Goal: Task Accomplishment & Management: Manage account settings

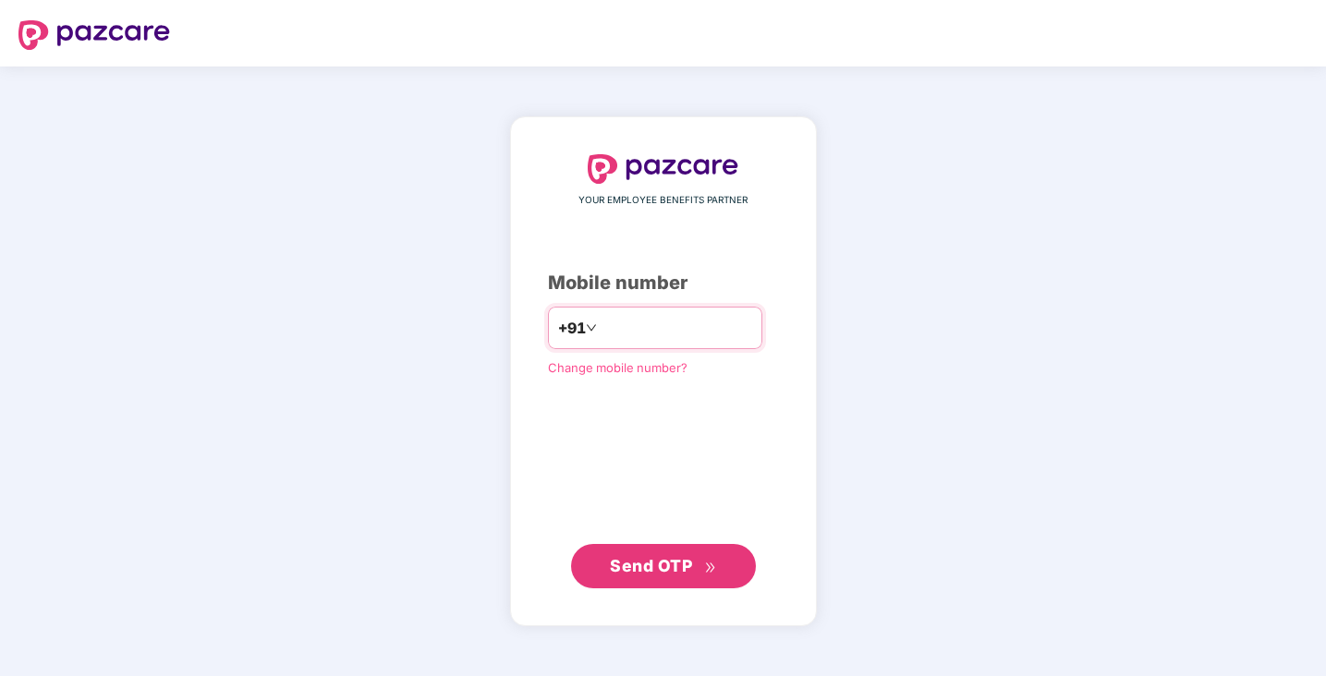
click at [626, 333] on input "number" at bounding box center [677, 328] width 152 height 30
type input "**********"
click at [654, 577] on button "Send OTP" at bounding box center [663, 565] width 185 height 44
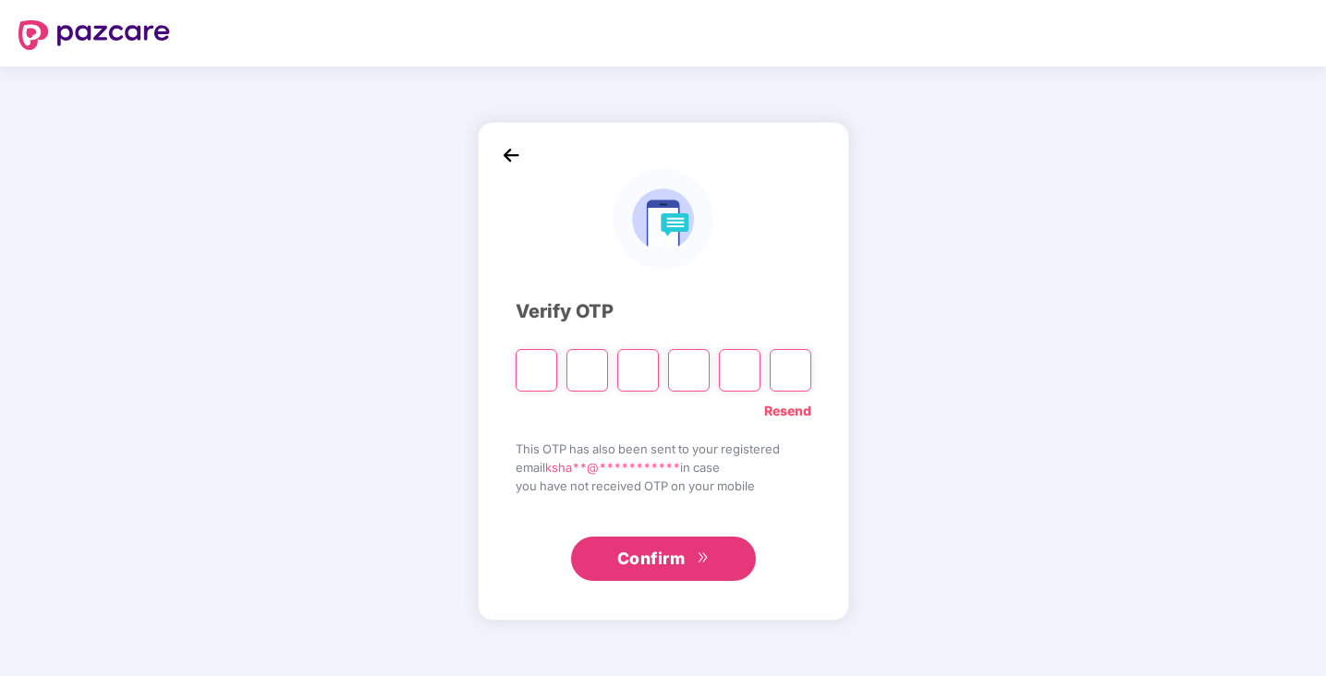
paste input "*"
type input "*"
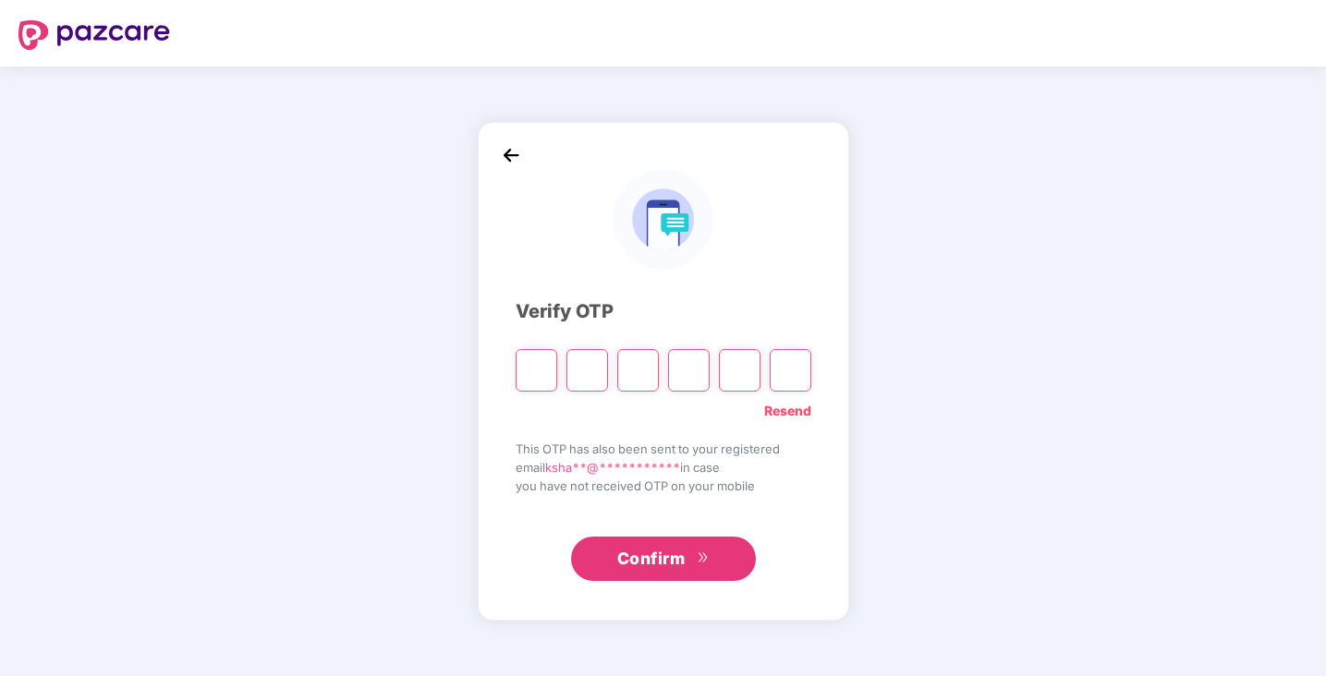
type input "*"
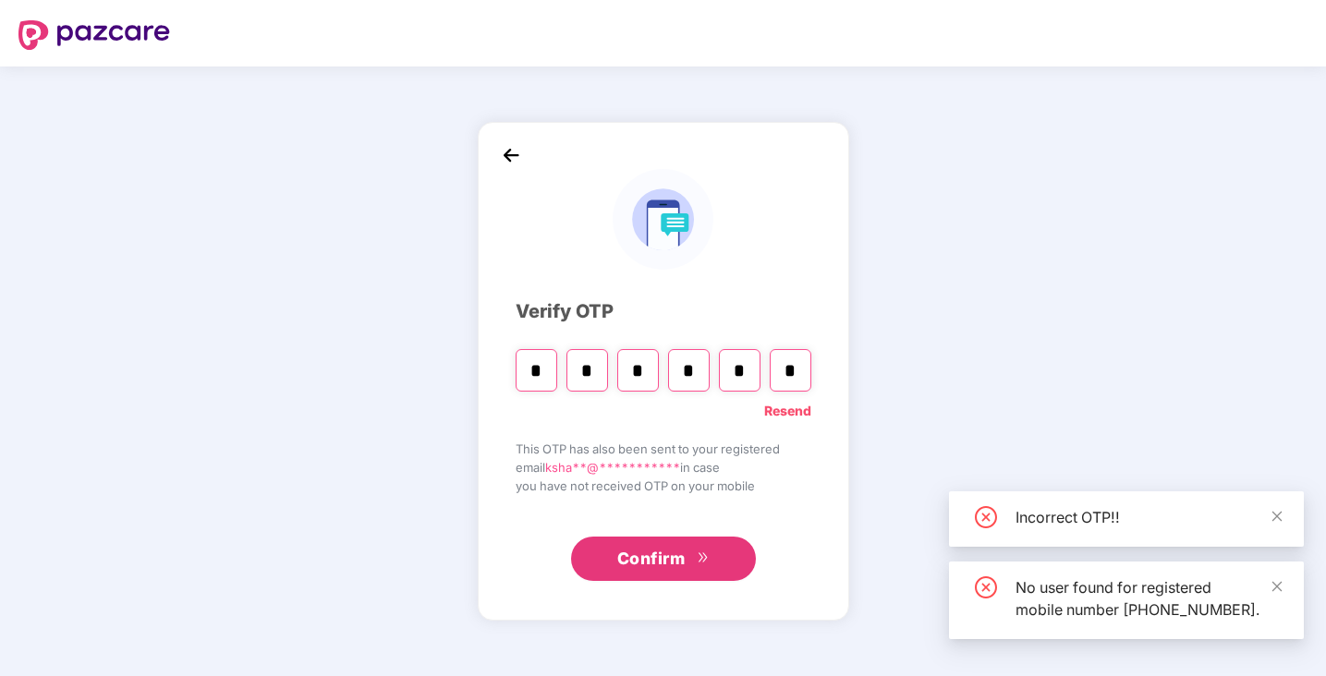
click at [693, 553] on button "Confirm" at bounding box center [663, 559] width 185 height 44
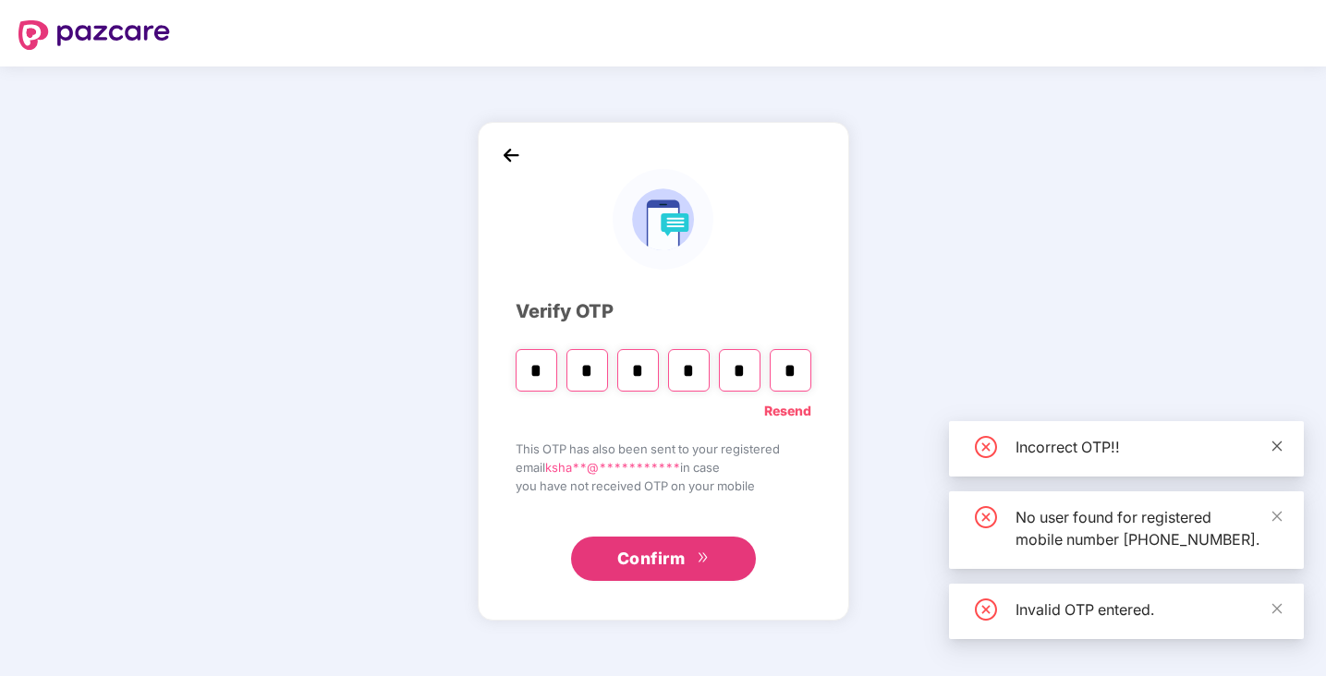
click at [1280, 441] on icon "close" at bounding box center [1277, 446] width 10 height 10
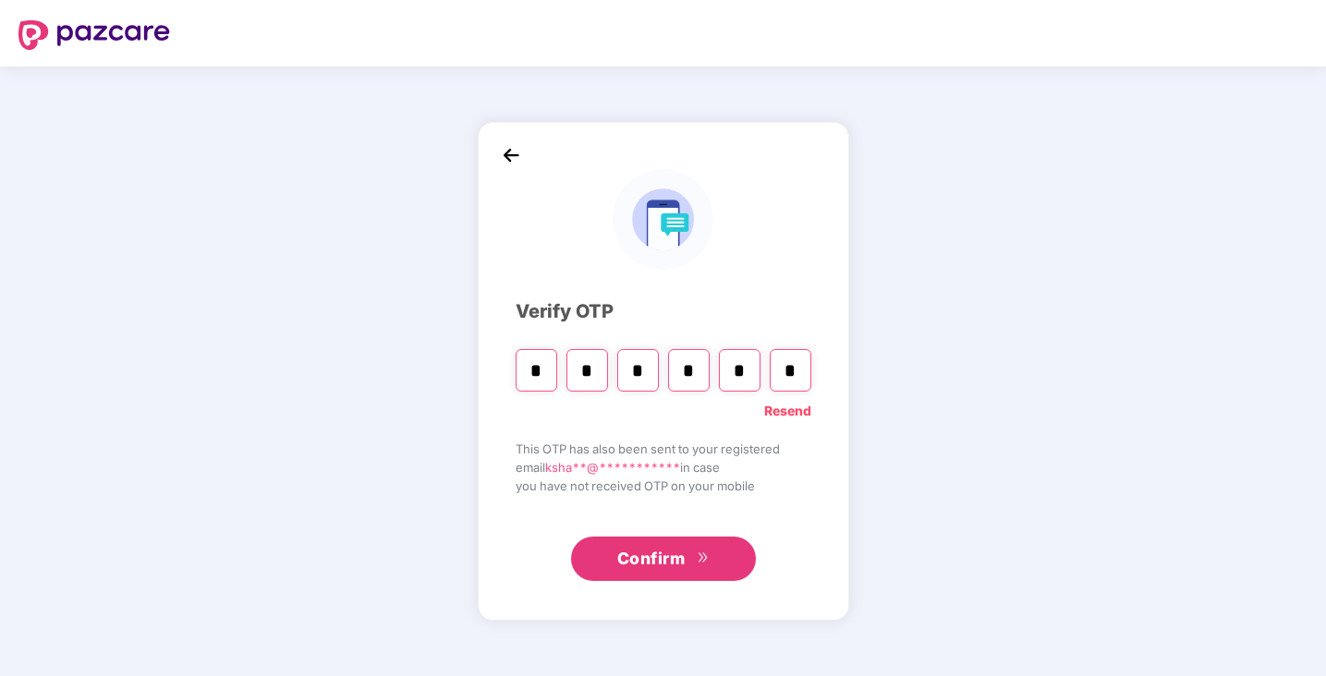
click at [786, 371] on input "*" at bounding box center [791, 370] width 42 height 43
paste input "*"
type input "*"
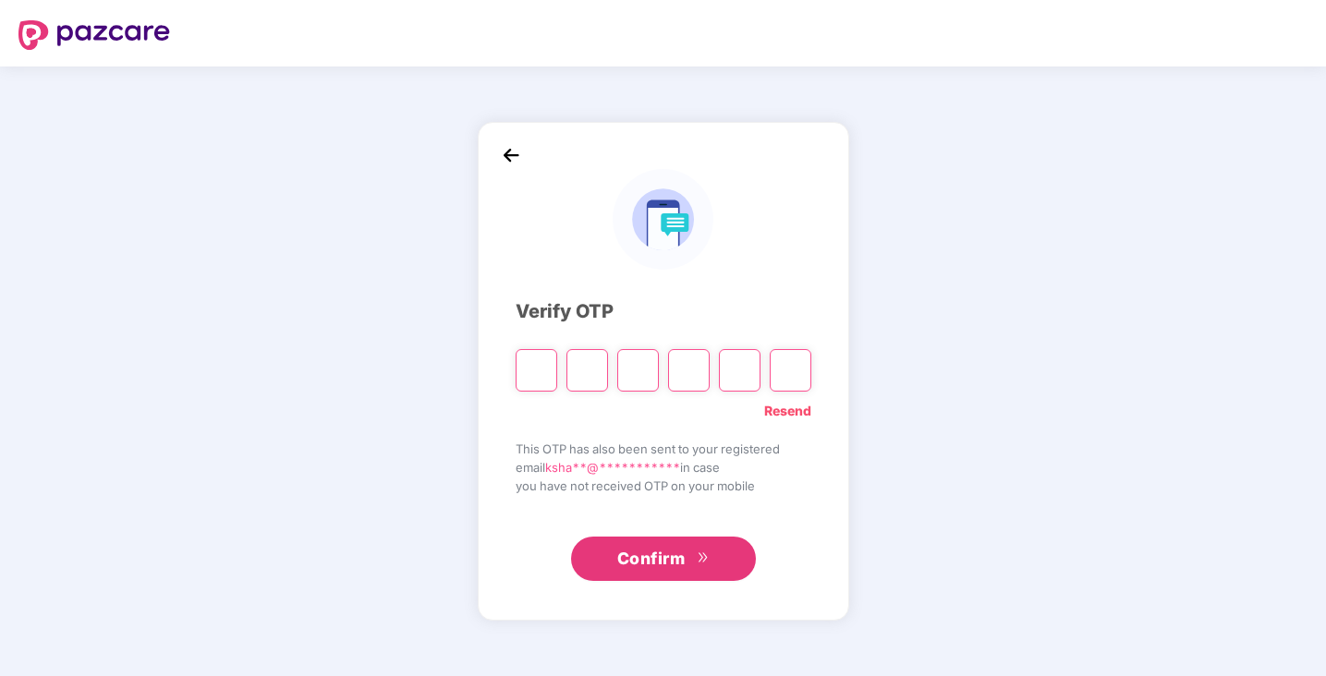
type input "*"
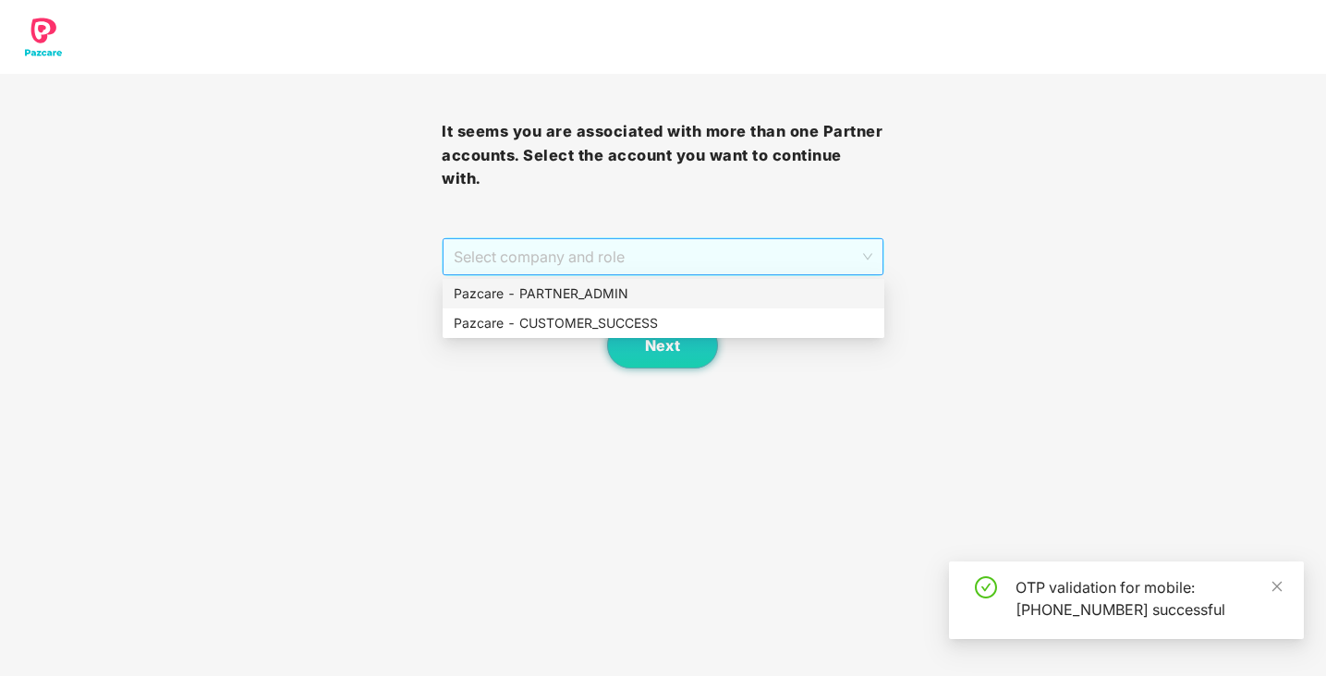
click at [737, 260] on span "Select company and role" at bounding box center [663, 256] width 418 height 35
click at [703, 286] on div "Pazcare - PARTNER_ADMIN" at bounding box center [663, 294] width 419 height 20
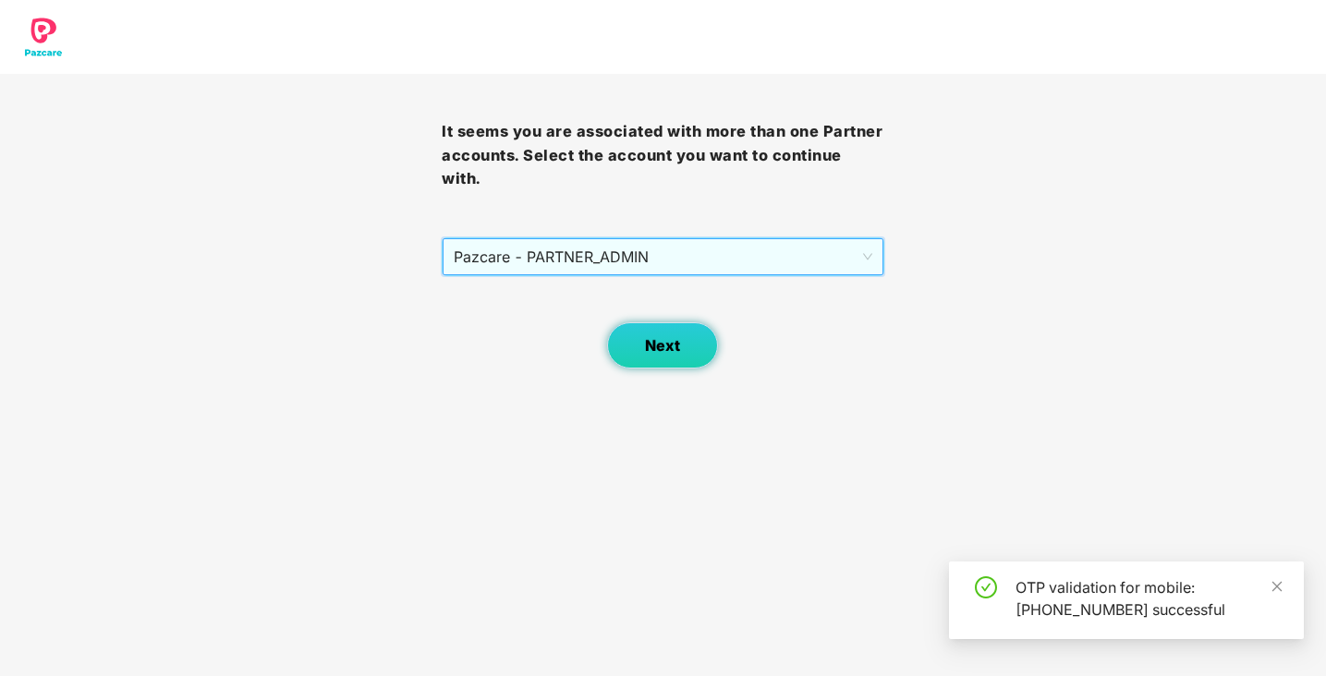
click at [645, 334] on button "Next" at bounding box center [662, 345] width 111 height 46
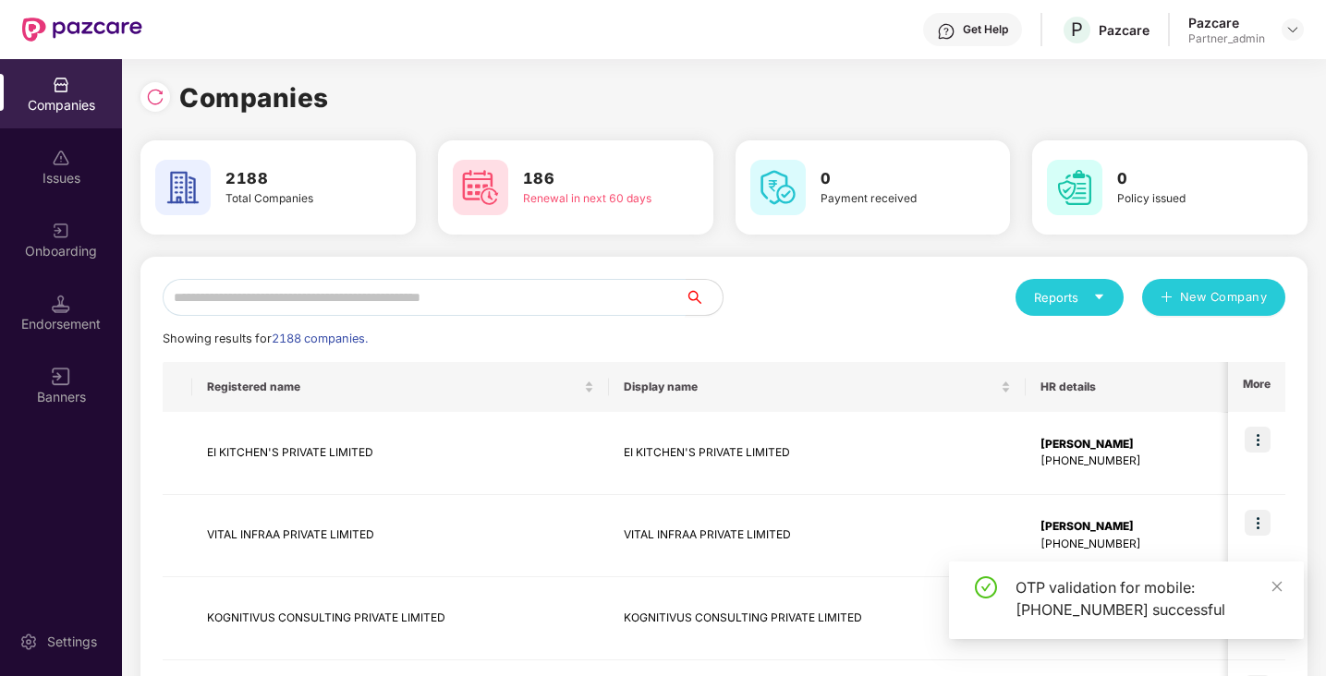
click at [486, 294] on input "text" at bounding box center [424, 297] width 523 height 37
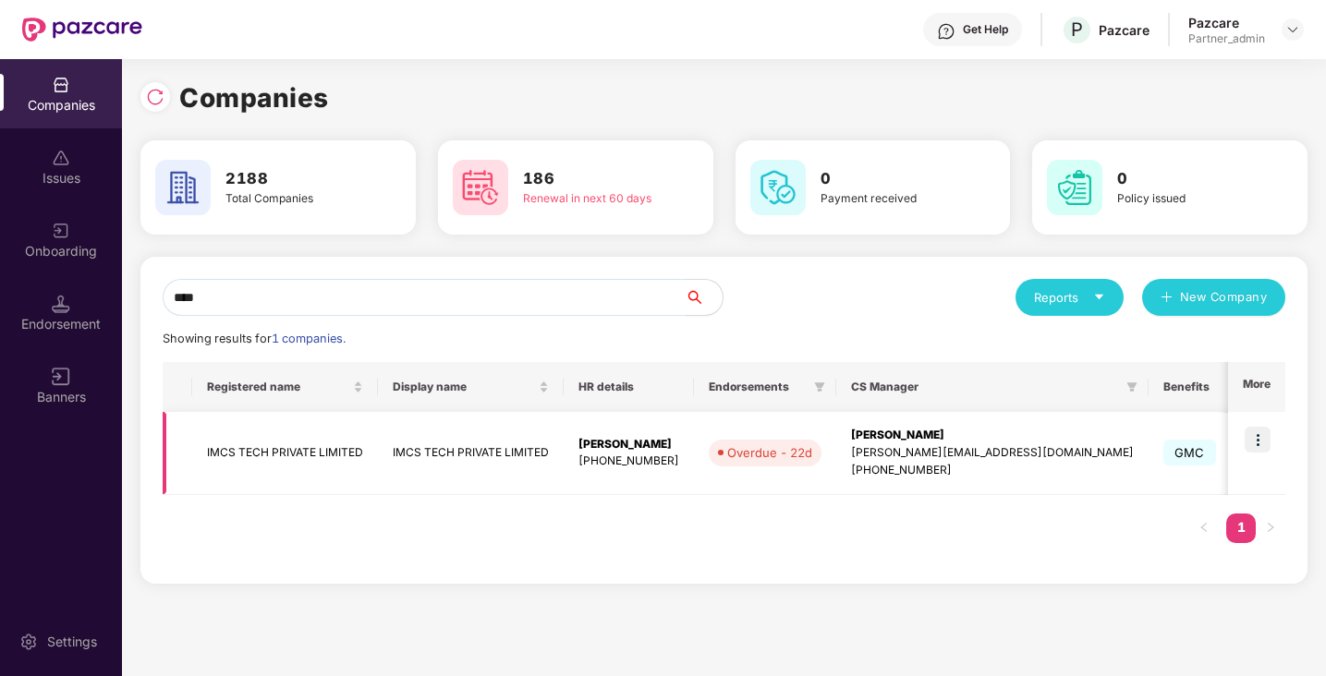
type input "****"
click at [1264, 444] on img at bounding box center [1258, 440] width 26 height 26
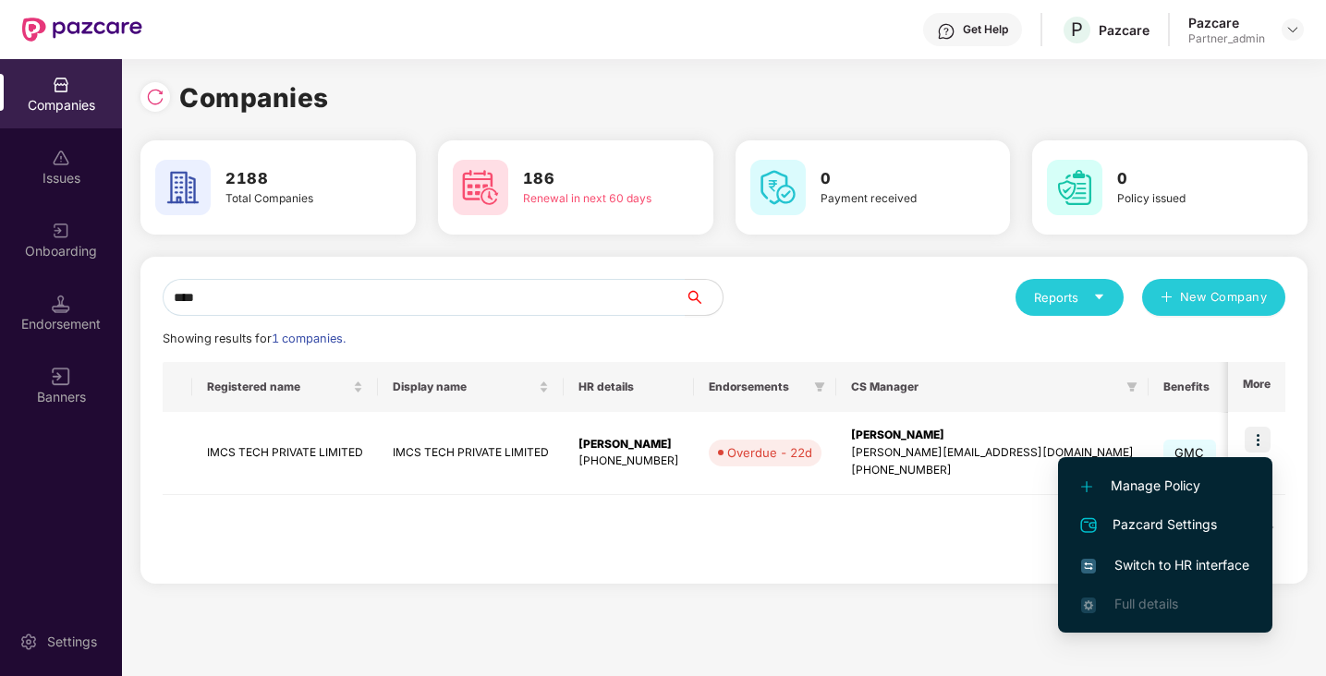
click at [1196, 569] on span "Switch to HR interface" at bounding box center [1165, 565] width 168 height 20
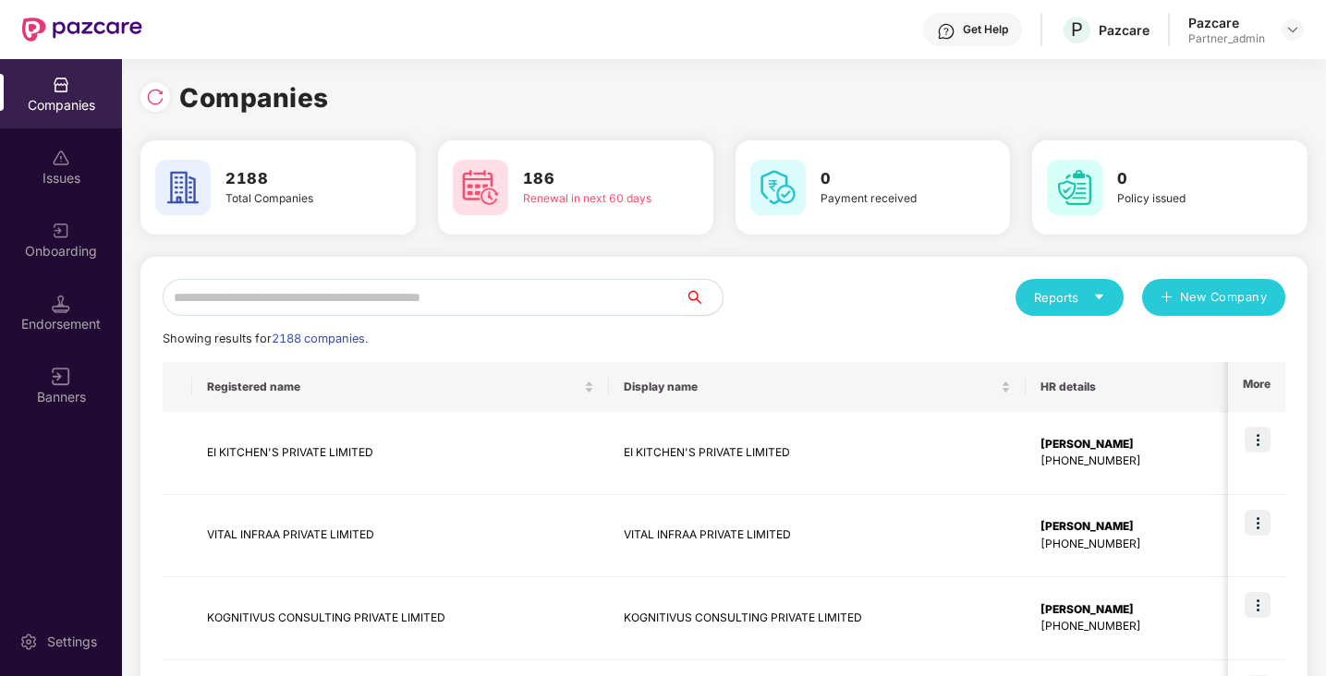
click at [480, 298] on input "text" at bounding box center [424, 297] width 523 height 37
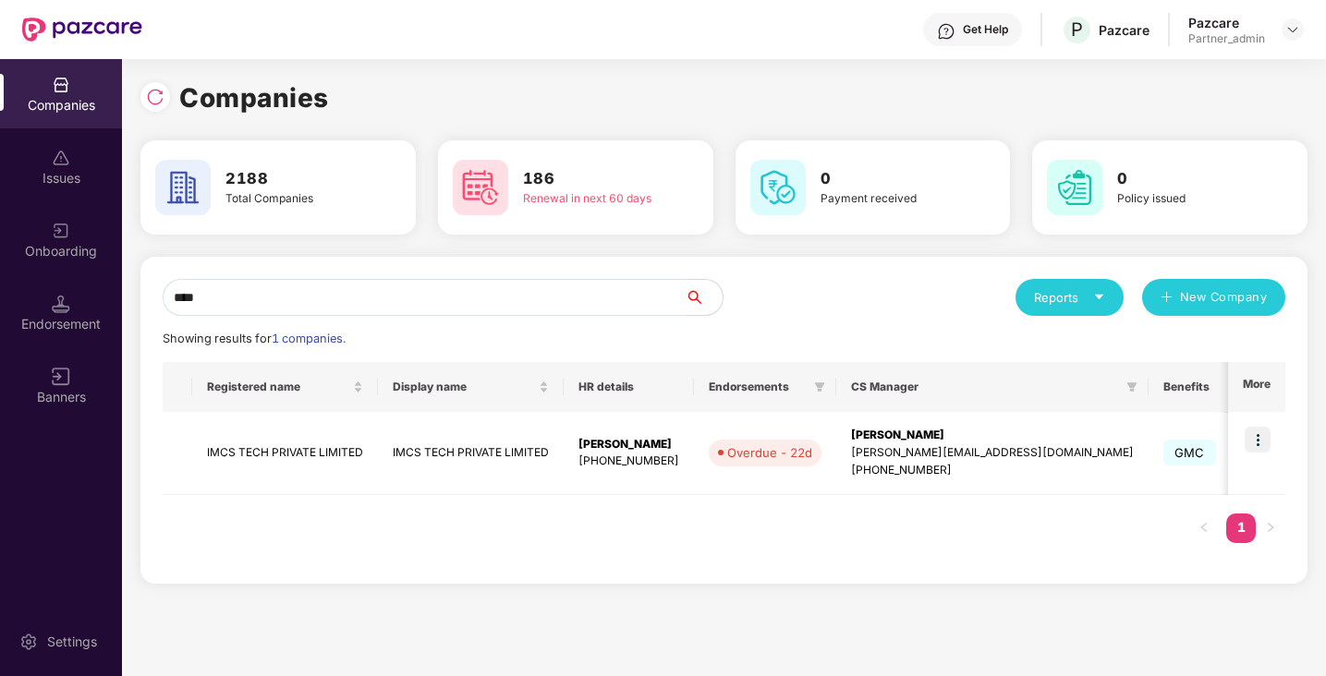
type input "****"
click at [1261, 437] on img at bounding box center [1258, 440] width 26 height 26
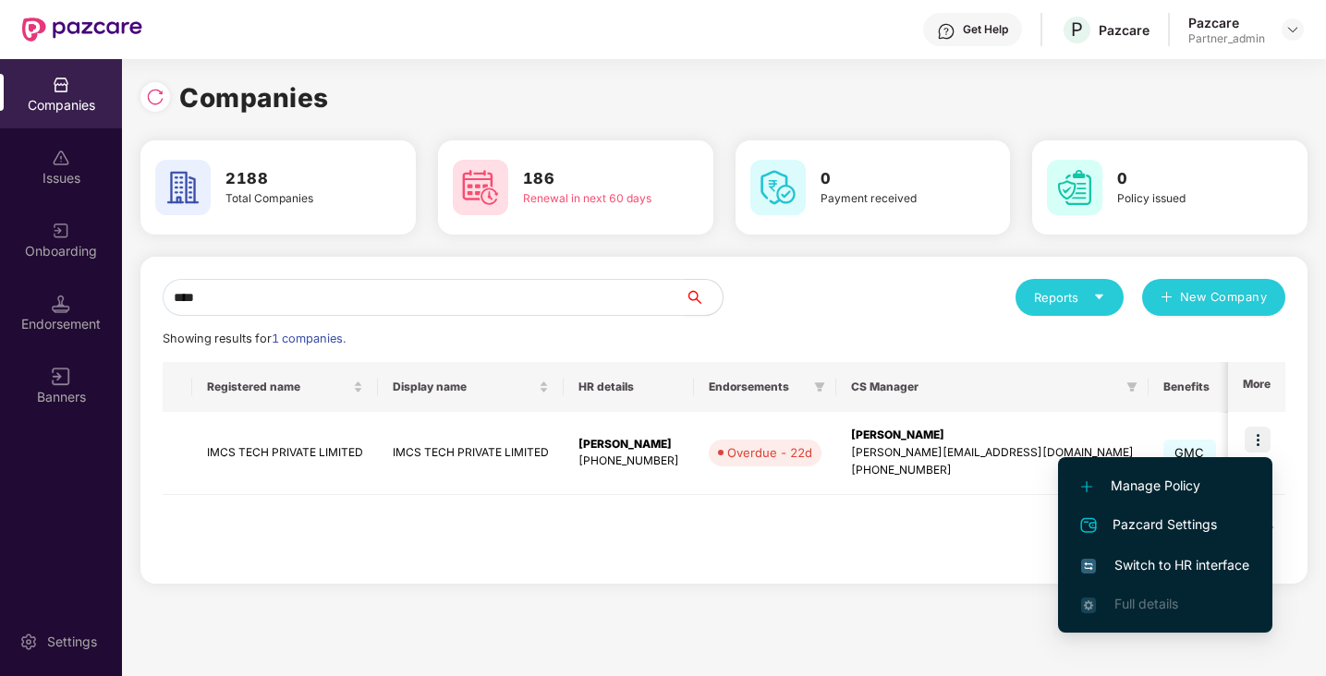
click at [1157, 565] on span "Switch to HR interface" at bounding box center [1165, 565] width 168 height 20
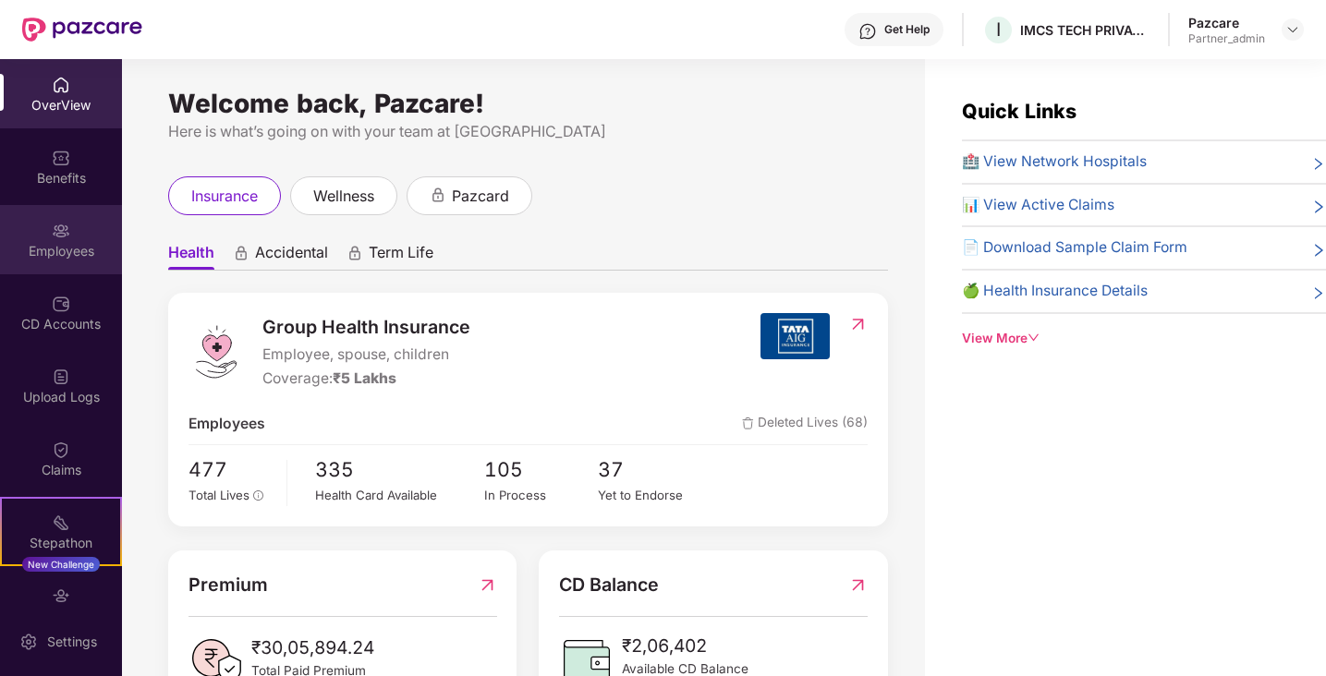
click at [78, 237] on div "Employees" at bounding box center [61, 239] width 122 height 69
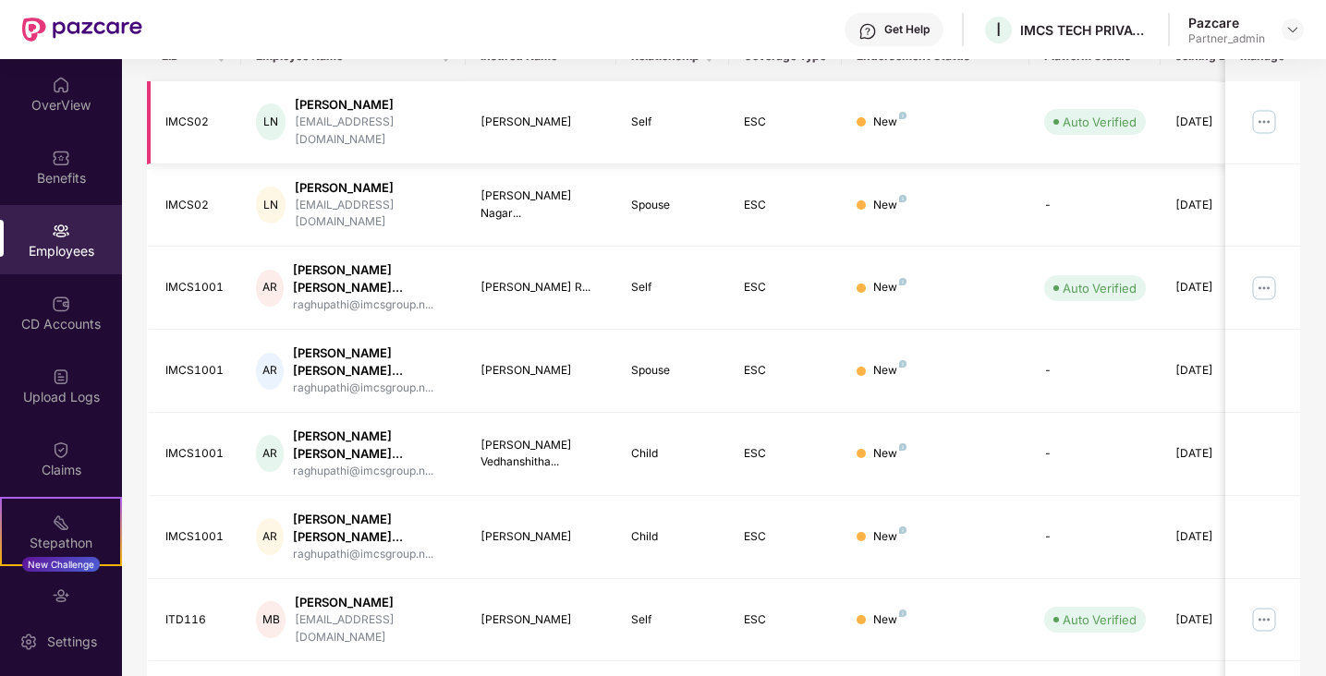
scroll to position [521, 0]
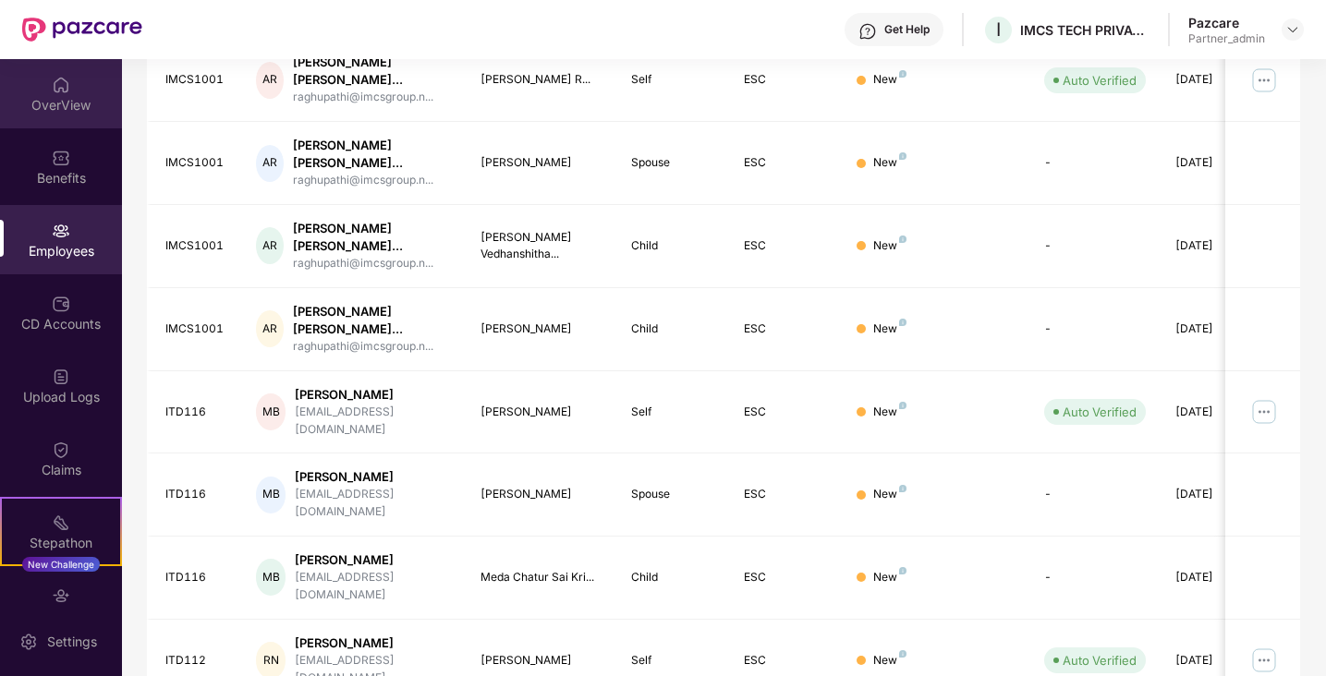
click at [63, 106] on div "OverView" at bounding box center [61, 105] width 122 height 18
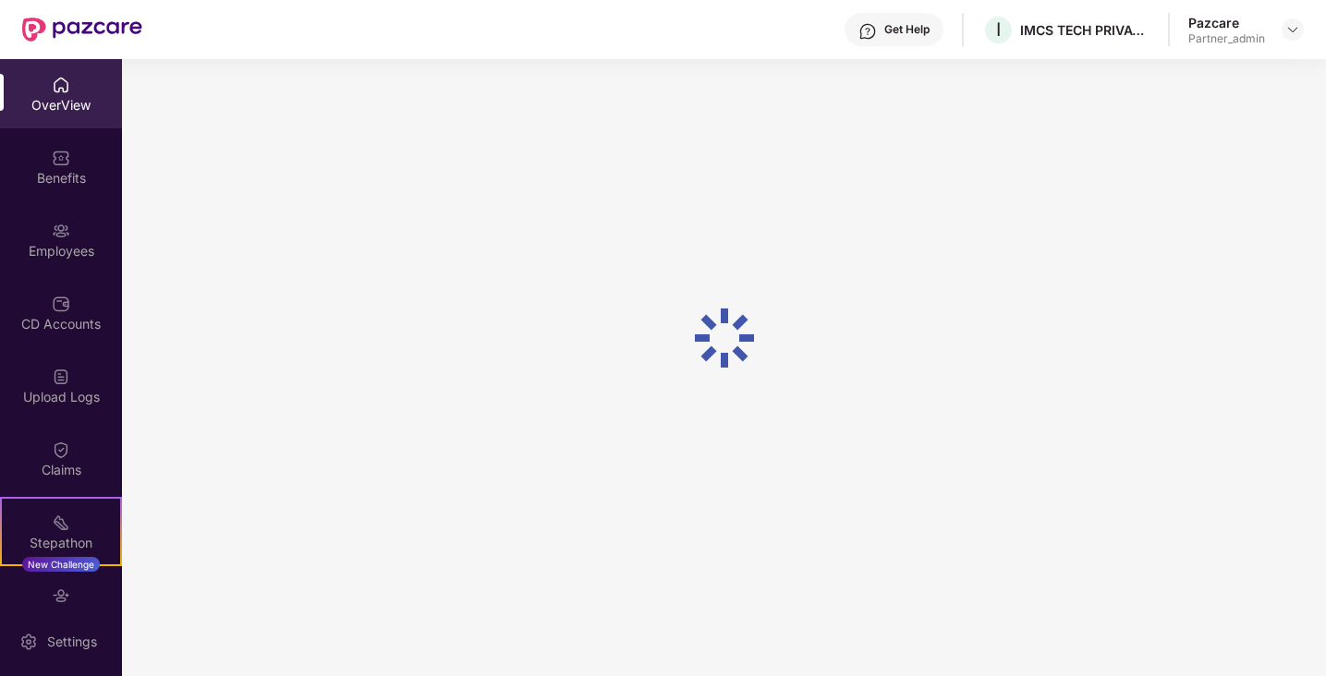
scroll to position [59, 0]
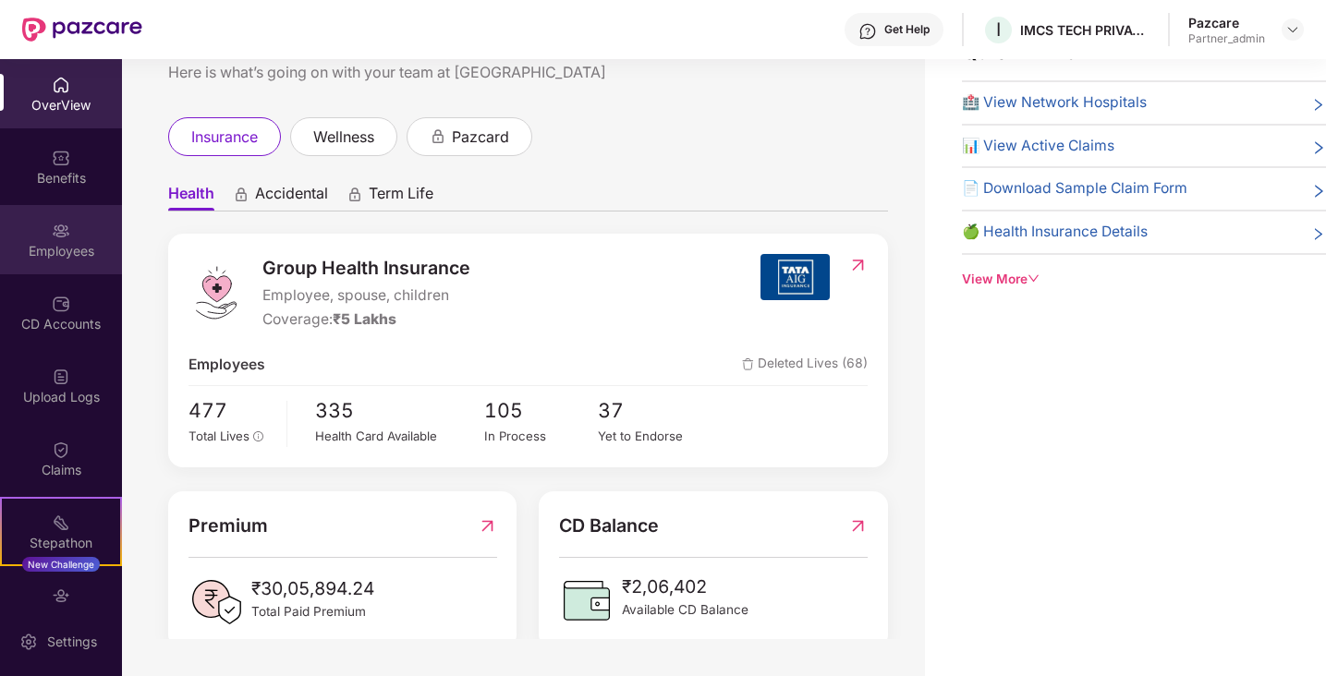
click at [72, 253] on div "Employees" at bounding box center [61, 251] width 122 height 18
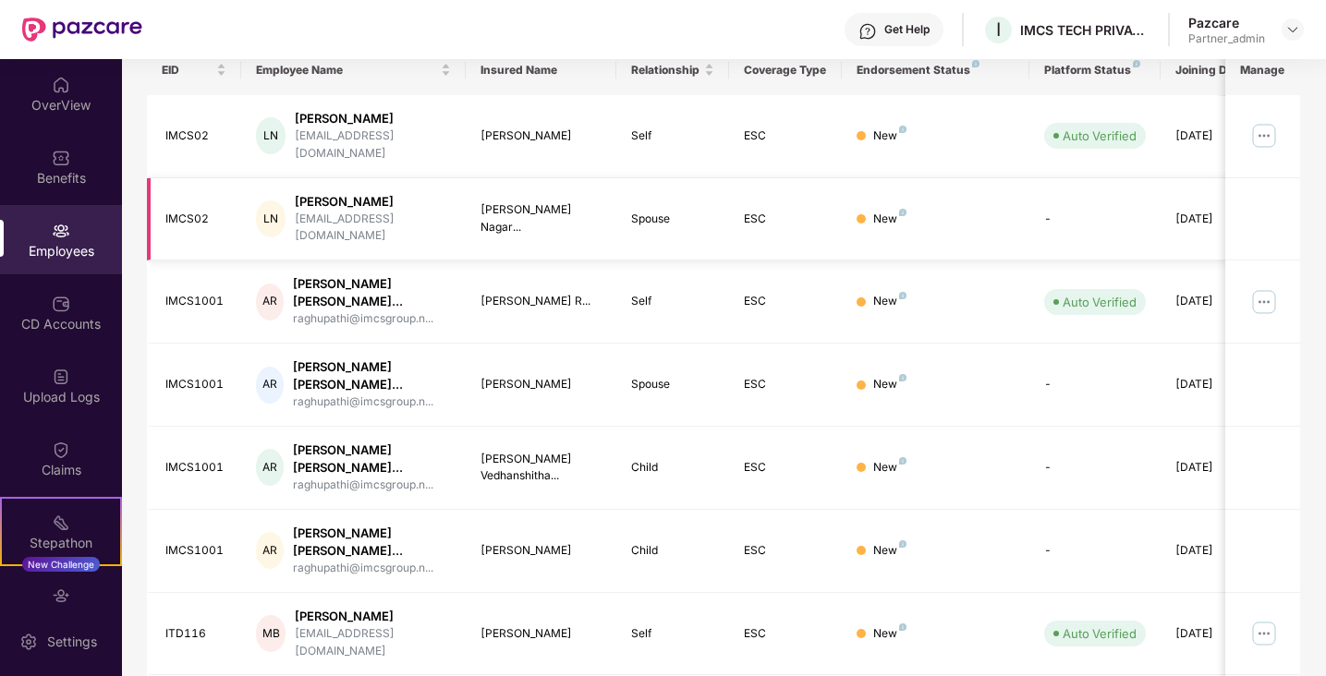
scroll to position [521, 0]
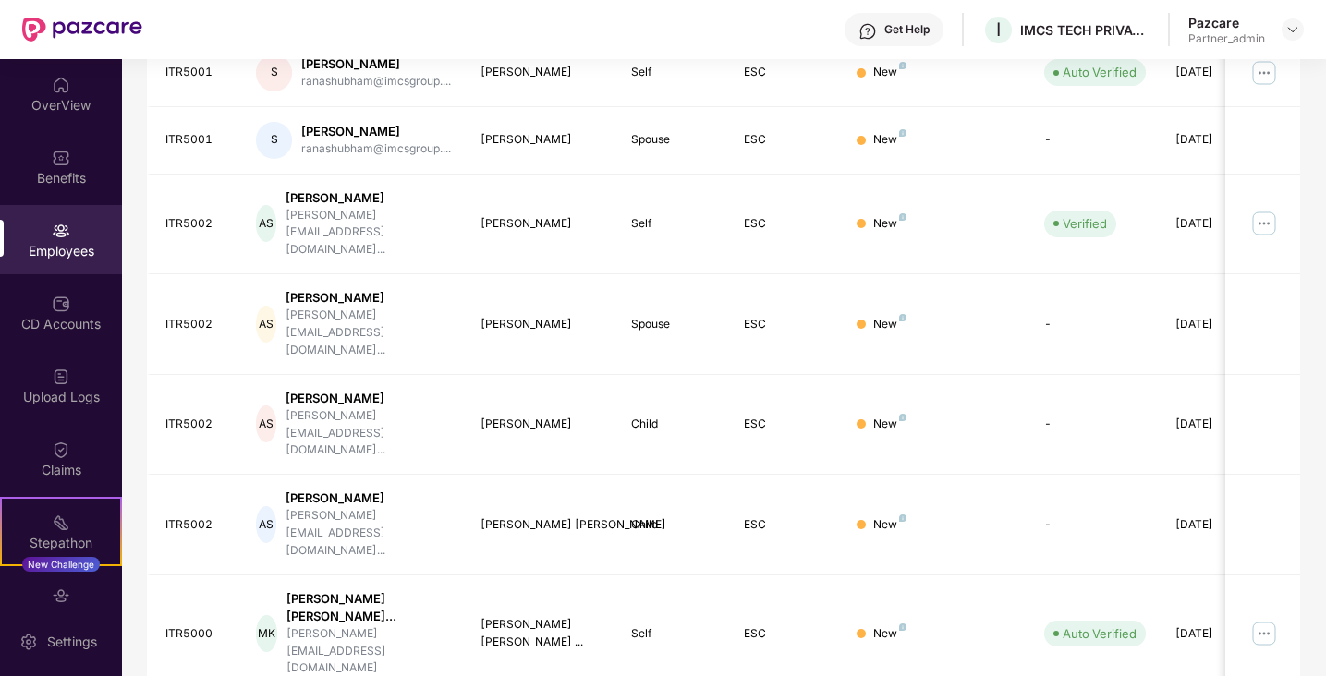
scroll to position [475, 0]
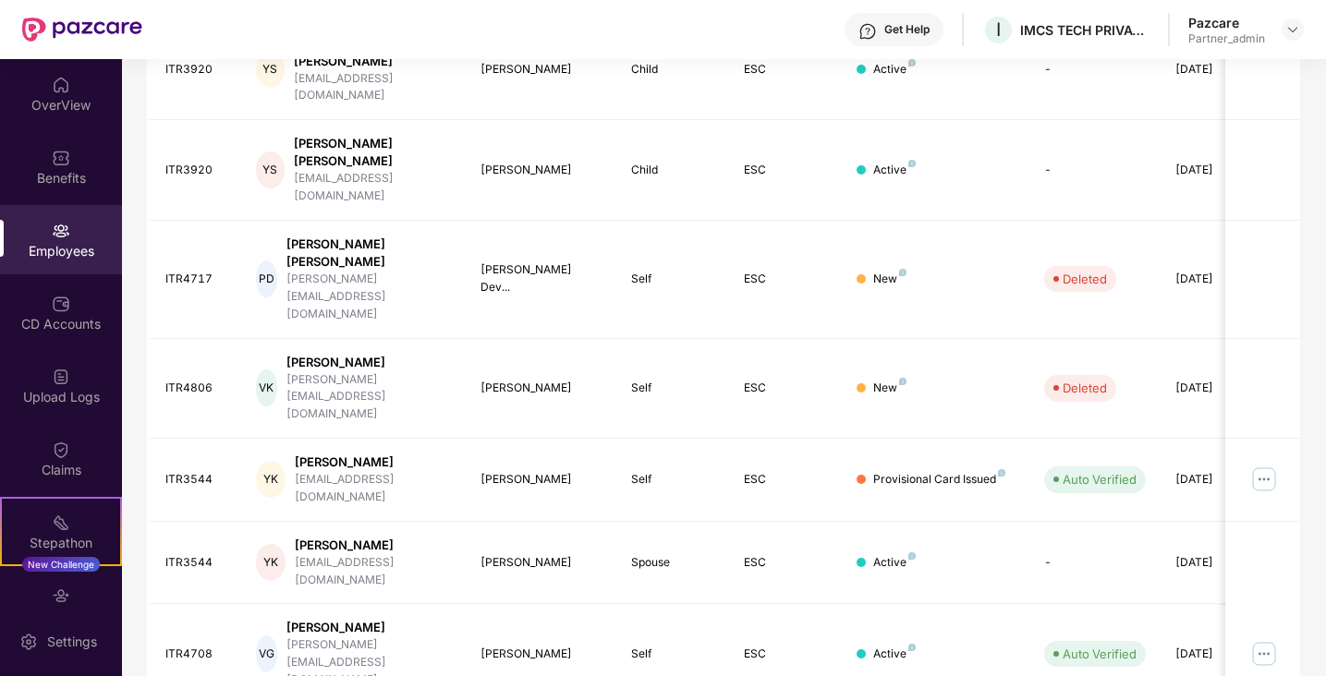
scroll to position [459, 0]
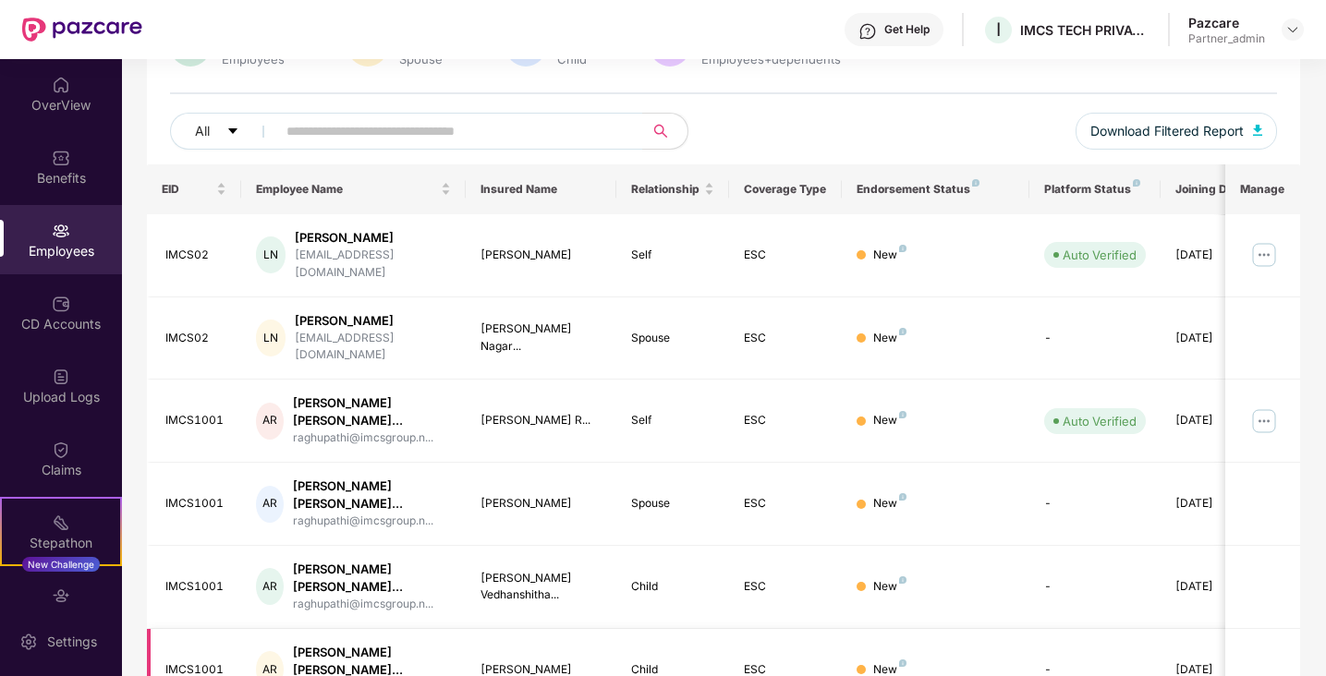
scroll to position [0, 0]
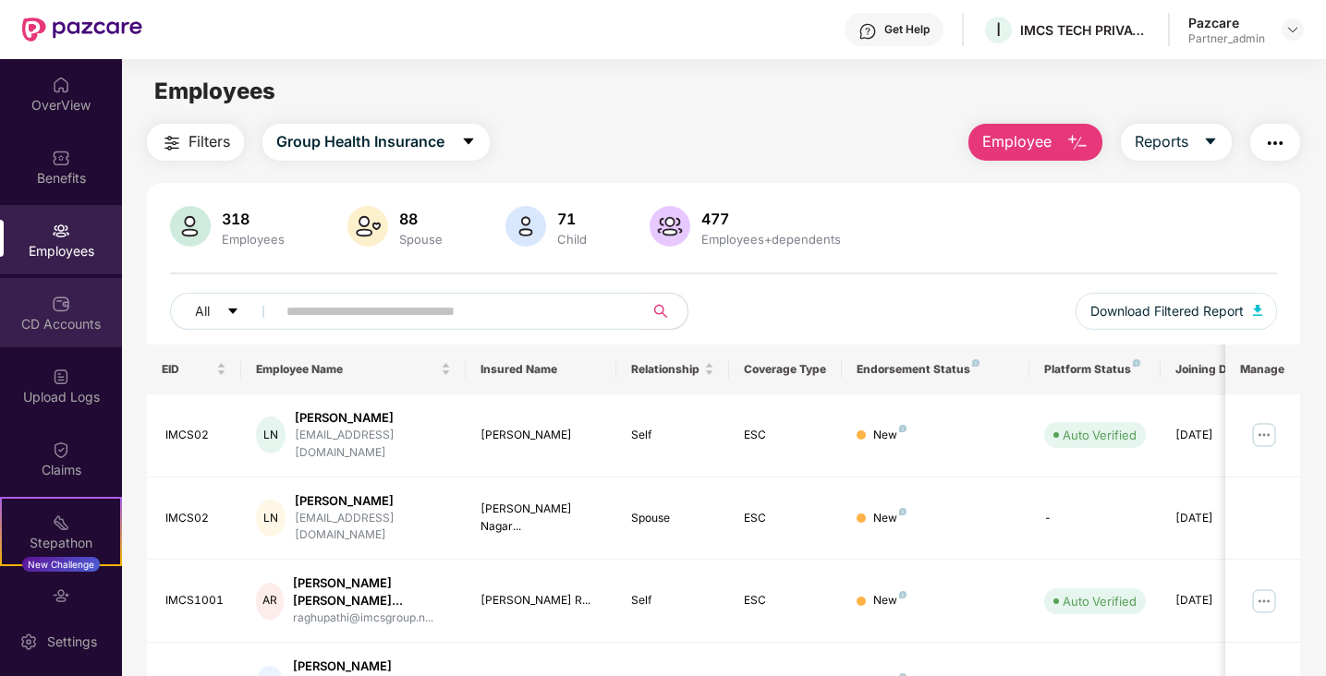
click at [71, 304] on div "CD Accounts" at bounding box center [61, 312] width 122 height 69
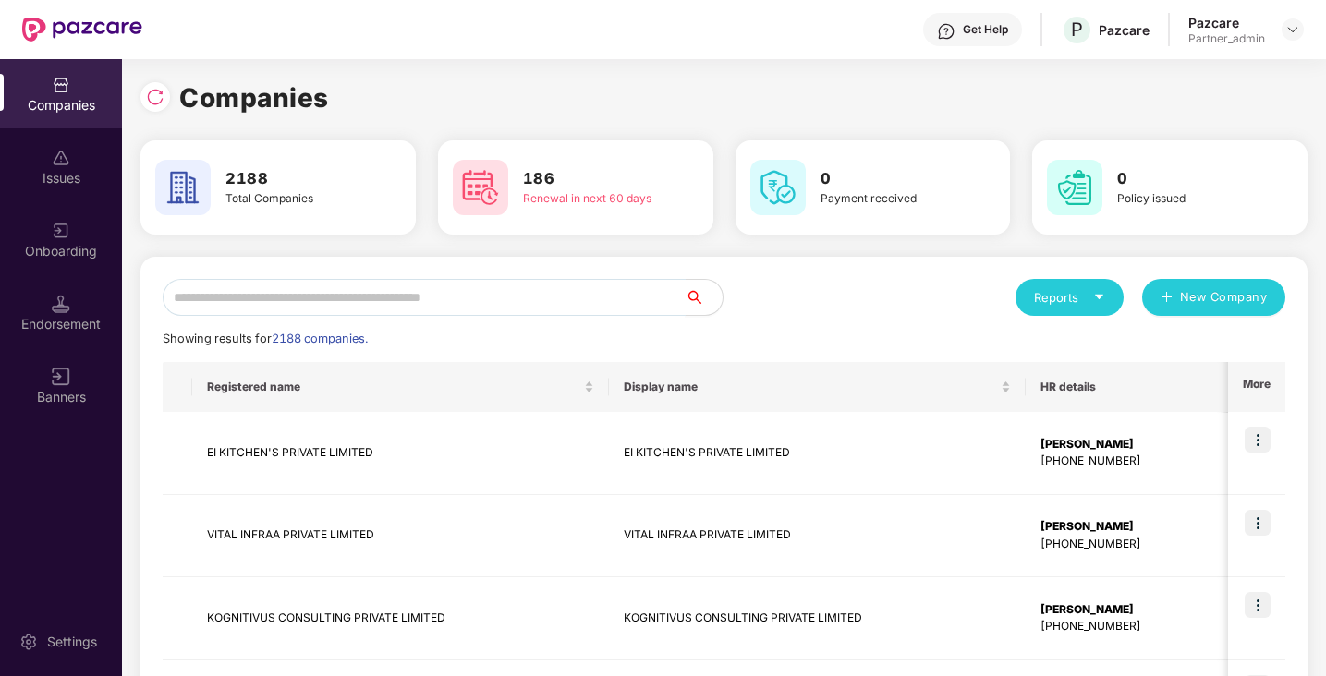
click at [267, 298] on input "text" at bounding box center [424, 297] width 523 height 37
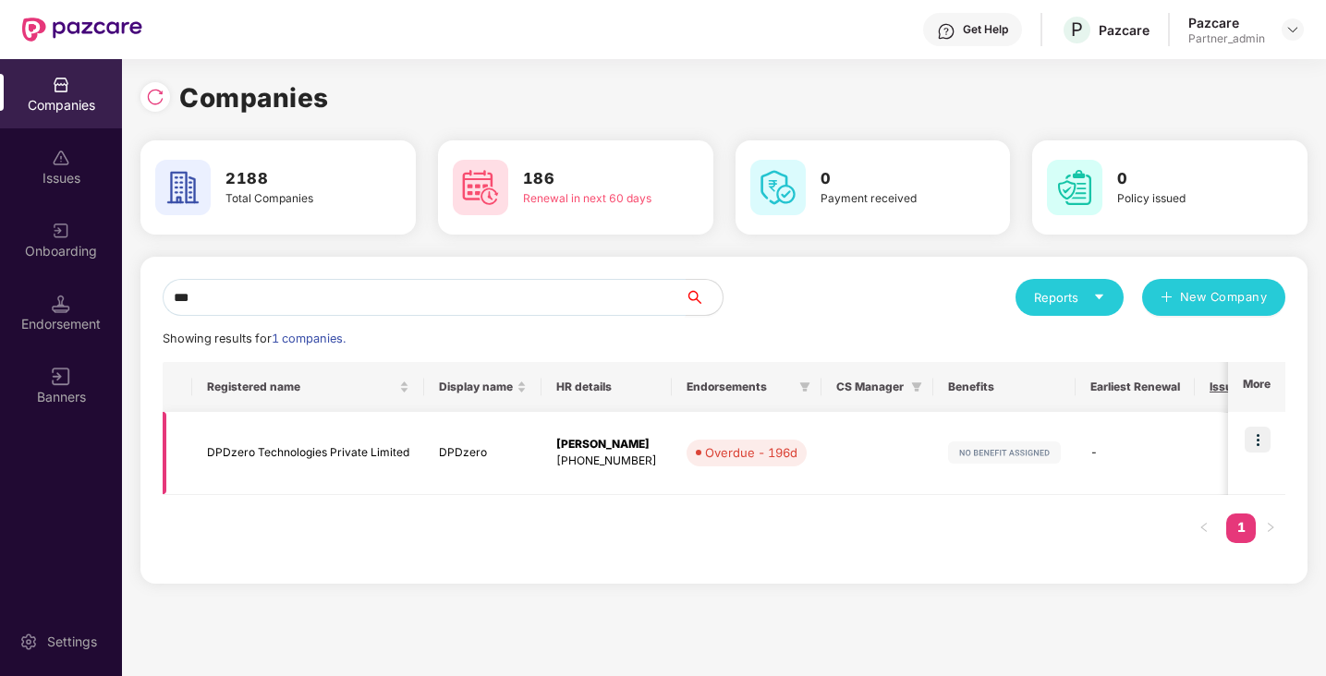
type input "***"
click at [1264, 439] on img at bounding box center [1258, 440] width 26 height 26
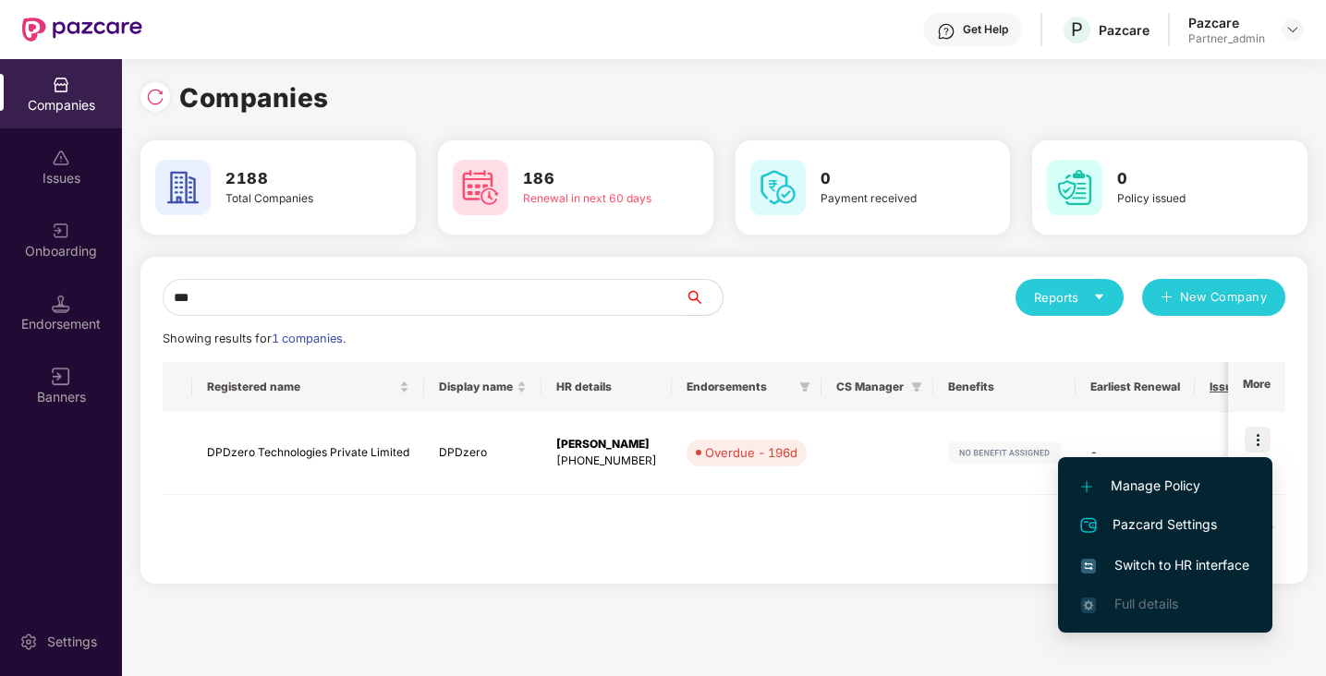
click at [1177, 564] on span "Switch to HR interface" at bounding box center [1165, 565] width 168 height 20
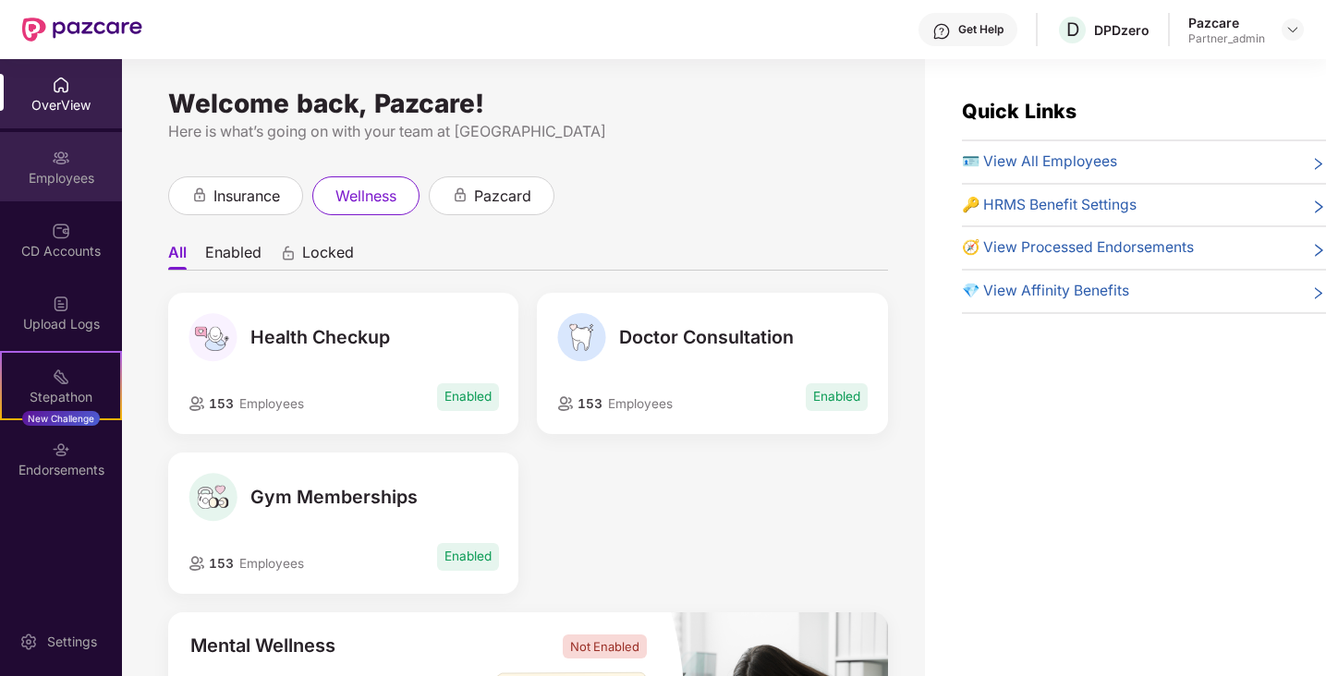
click at [98, 177] on div "Employees" at bounding box center [61, 178] width 122 height 18
